Goal: Book appointment/travel/reservation

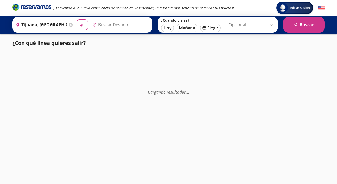
type input "[GEOGRAPHIC_DATA], [GEOGRAPHIC_DATA]"
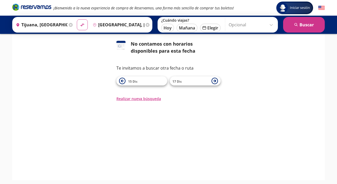
scroll to position [30, 0]
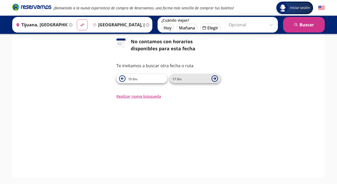
click at [192, 78] on span "17 Dic" at bounding box center [191, 79] width 36 height 6
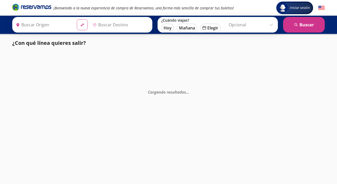
type input "Tijuana, [GEOGRAPHIC_DATA][US_STATE]"
type input "[GEOGRAPHIC_DATA], [GEOGRAPHIC_DATA]"
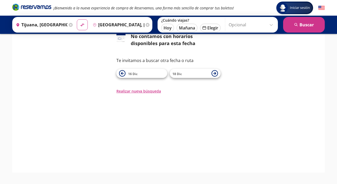
scroll to position [40, 0]
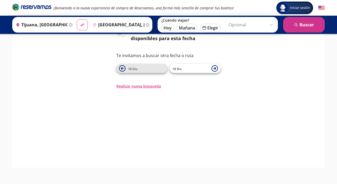
click at [143, 68] on span "16 Dic" at bounding box center [146, 68] width 36 height 6
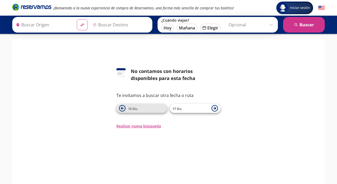
click at [150, 109] on span "15 Dic" at bounding box center [146, 108] width 36 height 6
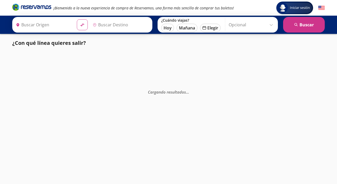
type input "Tijuana, [GEOGRAPHIC_DATA][US_STATE]"
type input "[GEOGRAPHIC_DATA], [GEOGRAPHIC_DATA]"
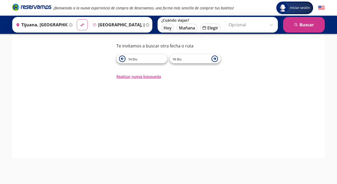
scroll to position [50, 0]
click at [146, 56] on span "14 Dic" at bounding box center [146, 59] width 36 height 6
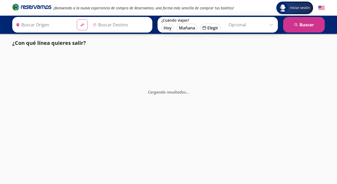
type input "Tijuana, [GEOGRAPHIC_DATA][US_STATE]"
type input "[GEOGRAPHIC_DATA], [GEOGRAPHIC_DATA]"
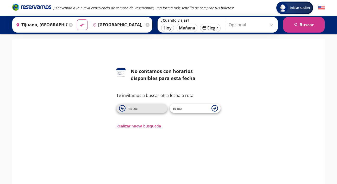
drag, startPoint x: 150, startPoint y: 101, endPoint x: 149, endPoint y: 107, distance: 6.1
click at [150, 101] on div "Te invitamos a buscar otra fecha o ruta 13 Dic 15 Dic" at bounding box center [168, 102] width 104 height 21
click at [149, 109] on span "13 Dic" at bounding box center [146, 108] width 36 height 6
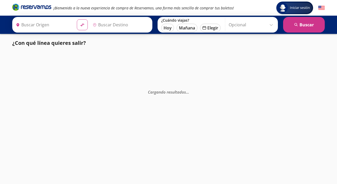
type input "Tijuana, [GEOGRAPHIC_DATA][US_STATE]"
type input "[GEOGRAPHIC_DATA], [GEOGRAPHIC_DATA]"
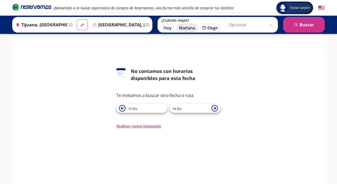
click at [193, 27] on button "Mañana" at bounding box center [187, 28] width 21 height 8
type input "[DATE]"
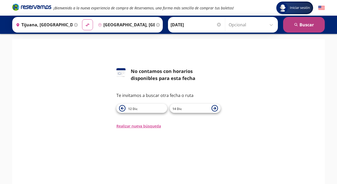
click at [296, 29] on button "search [GEOGRAPHIC_DATA]" at bounding box center [304, 25] width 42 height 16
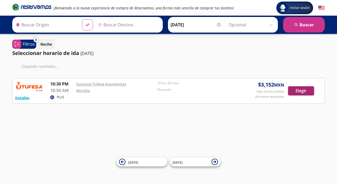
type input "Tijuana, [GEOGRAPHIC_DATA][US_STATE]"
type input "[GEOGRAPHIC_DATA], [GEOGRAPHIC_DATA]"
